Goal: Check status: Check status

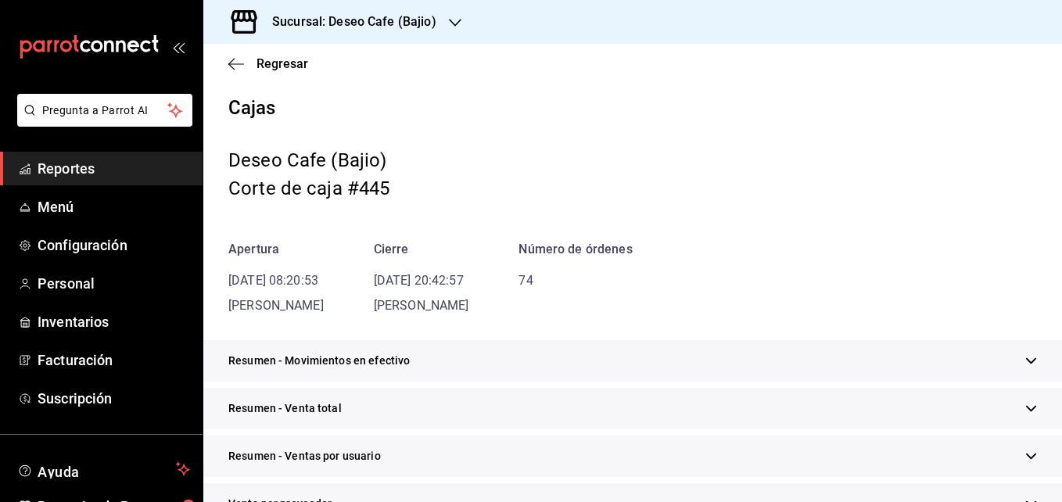
scroll to position [730, 0]
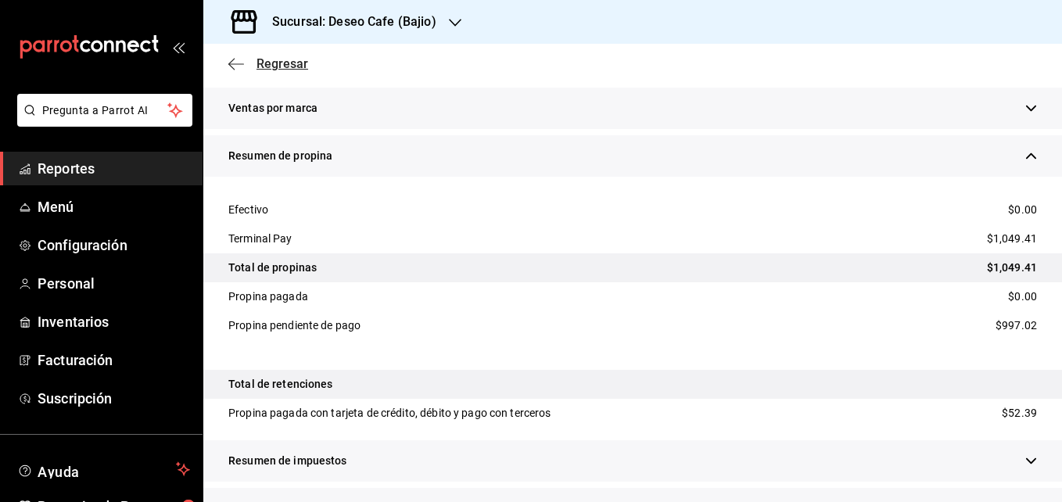
click at [230, 66] on icon "button" at bounding box center [236, 64] width 16 height 14
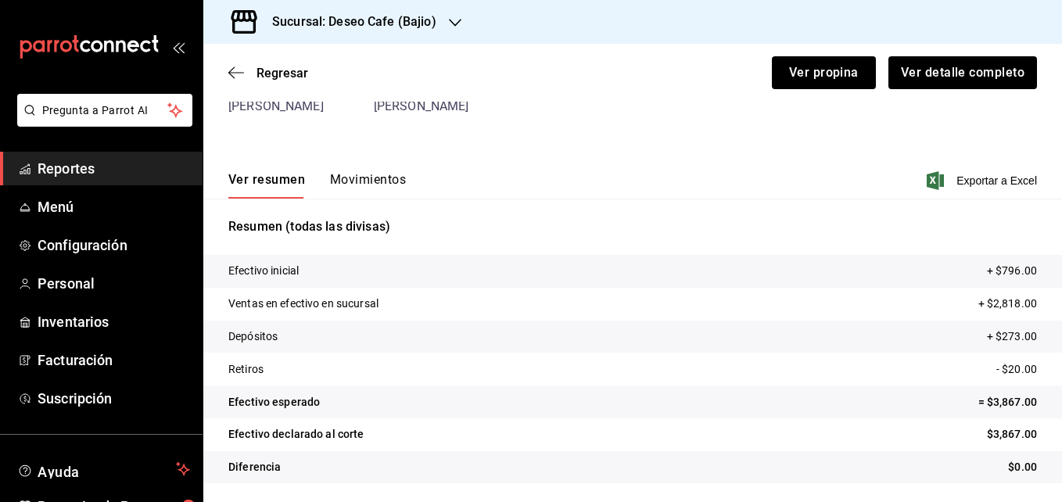
scroll to position [136, 0]
click at [234, 68] on icon "button" at bounding box center [231, 73] width 6 height 12
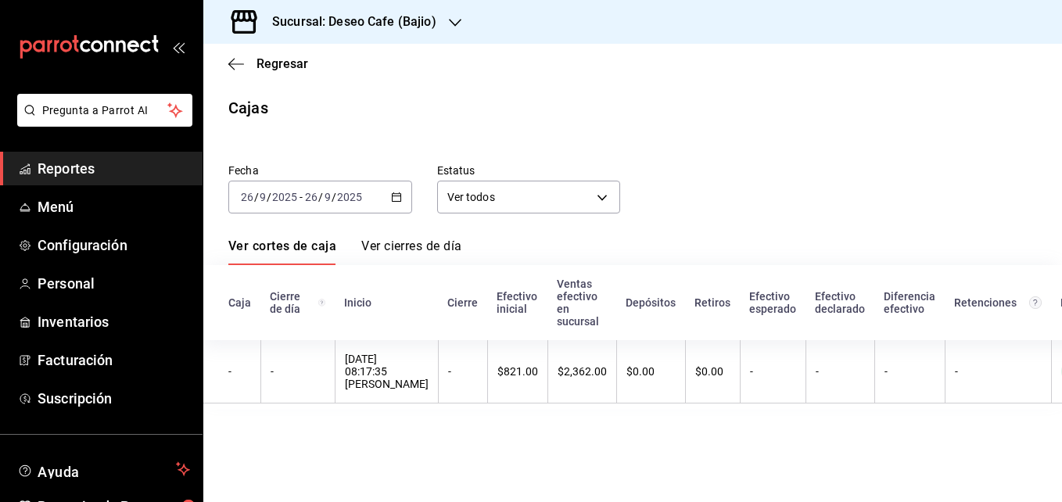
click at [391, 204] on div "[DATE] [DATE] - [DATE] [DATE]" at bounding box center [320, 197] width 184 height 33
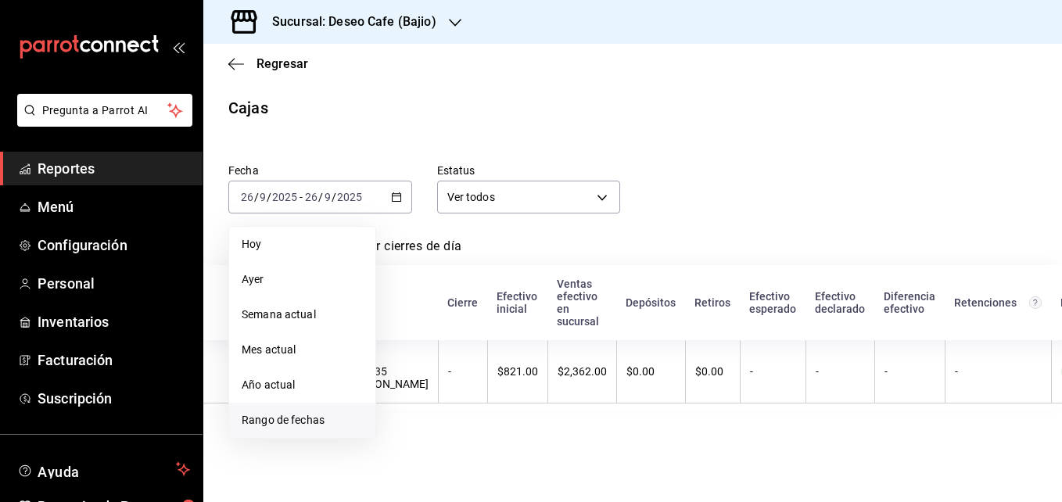
click at [287, 420] on span "Rango de fechas" at bounding box center [302, 420] width 121 height 16
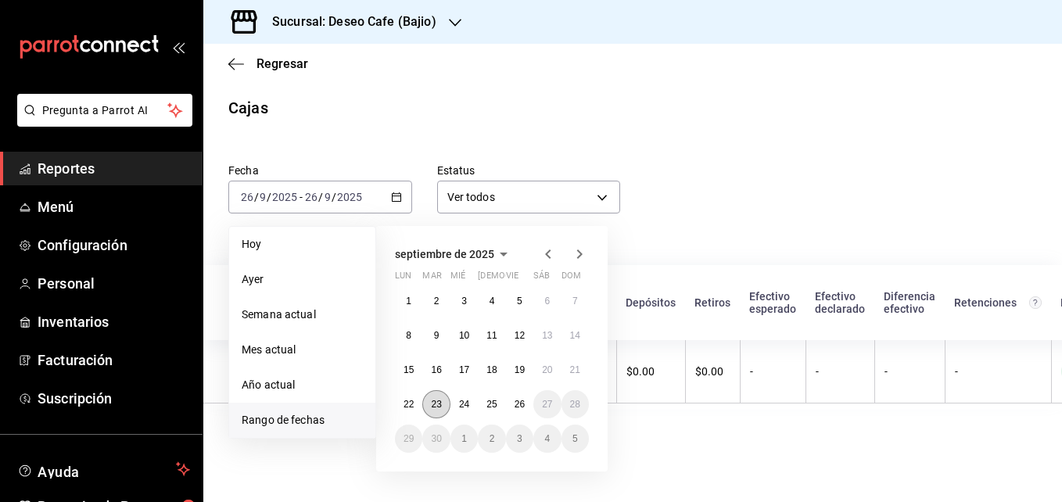
click at [433, 408] on abbr "23" at bounding box center [436, 404] width 10 height 11
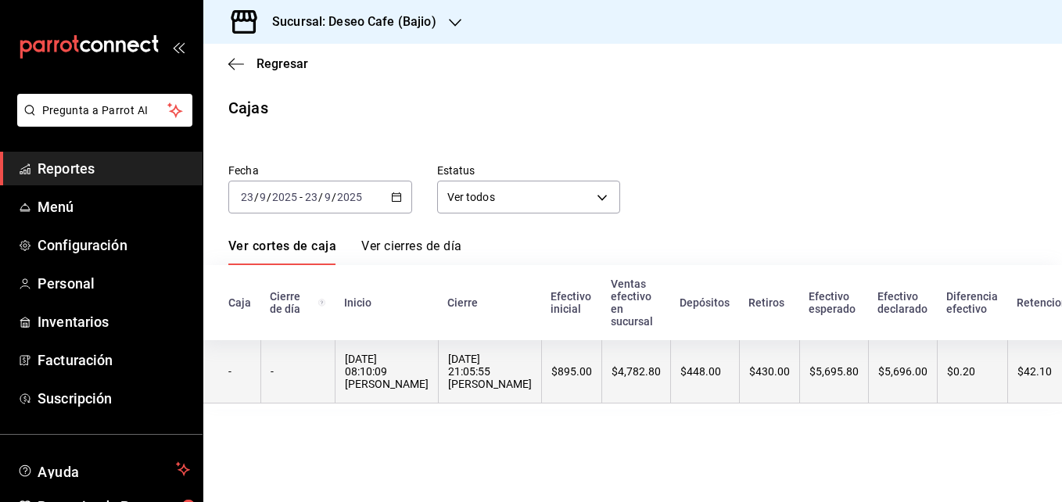
click at [419, 390] on div "[DATE] 08:10:09 [PERSON_NAME]" at bounding box center [387, 372] width 84 height 38
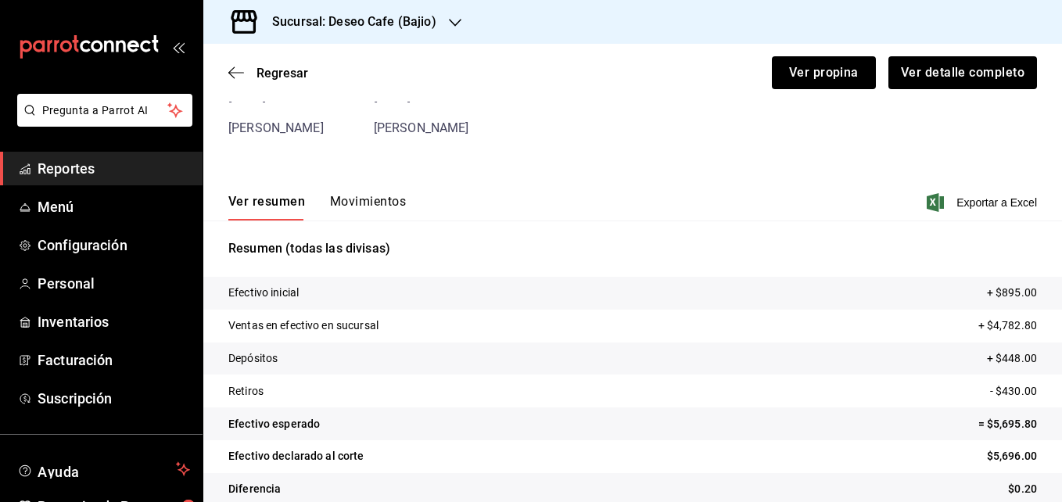
scroll to position [136, 0]
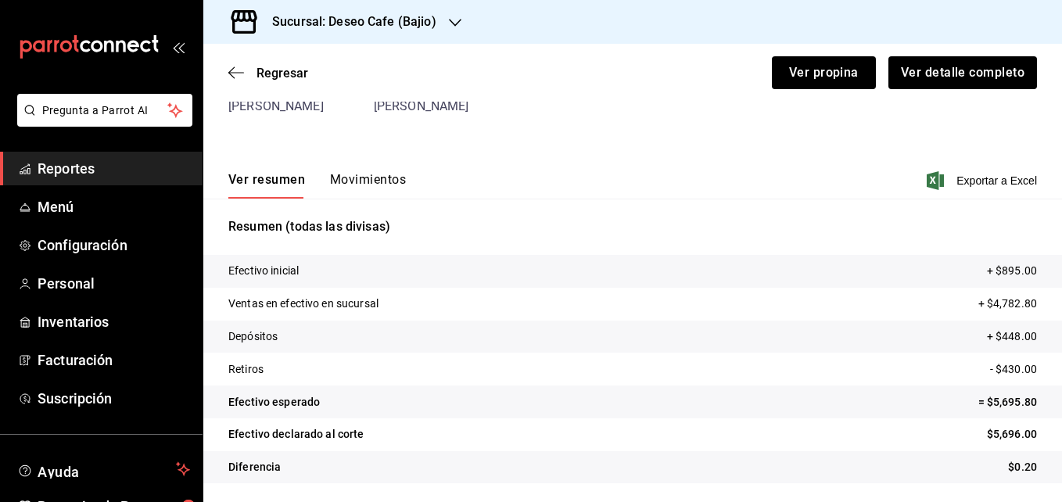
click at [369, 185] on button "Movimientos" at bounding box center [368, 185] width 76 height 27
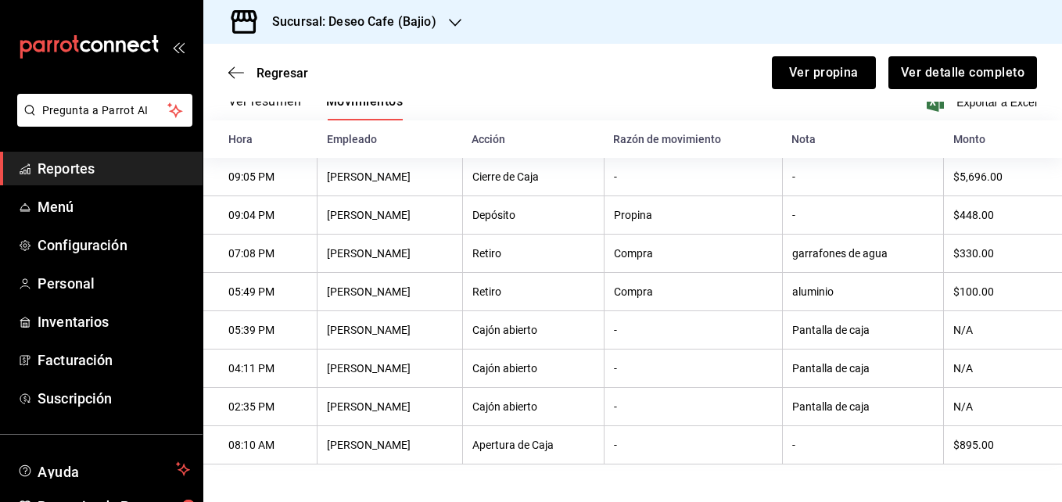
scroll to position [6, 0]
